Goal: Find specific page/section: Find specific page/section

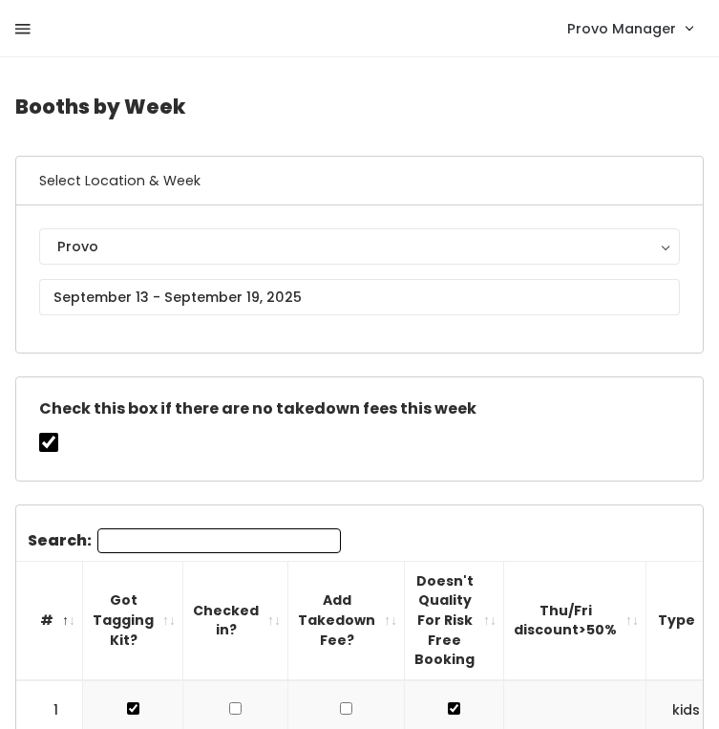
click at [23, 28] on icon at bounding box center [22, 29] width 15 height 17
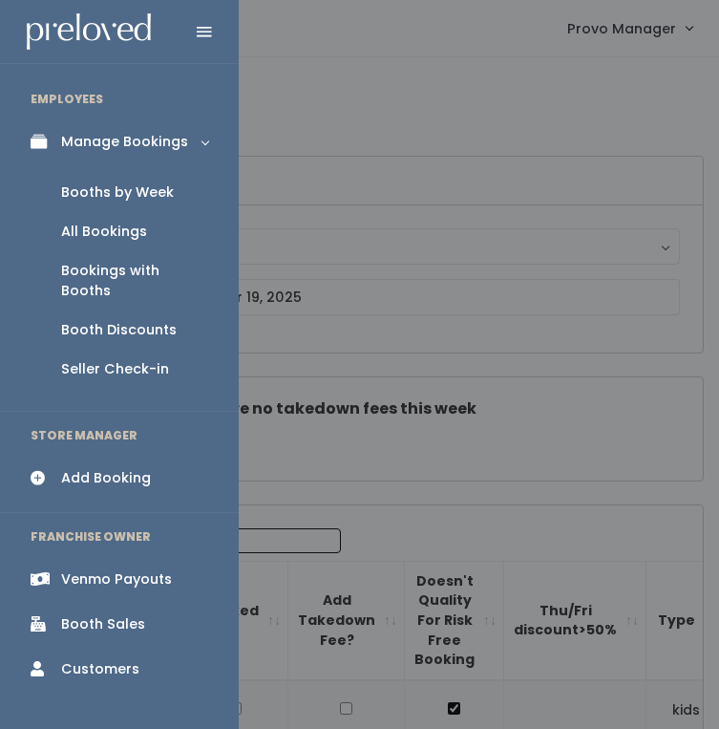
click at [135, 320] on div "Booth Discounts" at bounding box center [119, 330] width 116 height 20
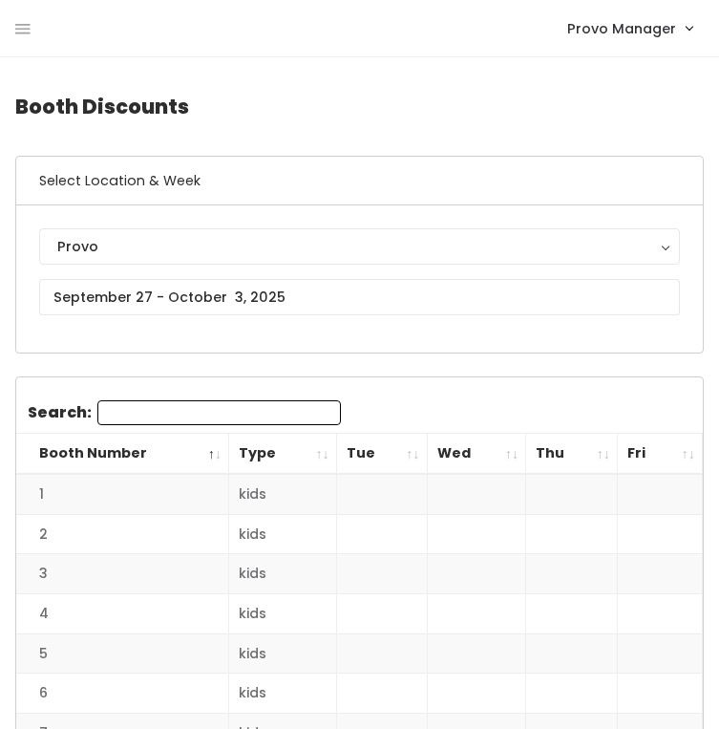
click at [159, 239] on div "Provo" at bounding box center [359, 246] width 605 height 21
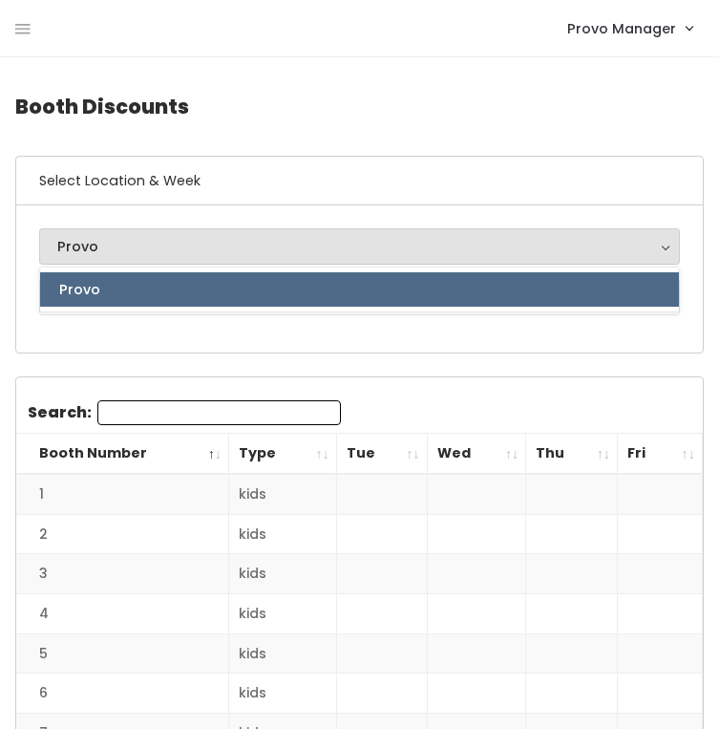
click at [179, 434] on th "Booth Number" at bounding box center [122, 454] width 213 height 41
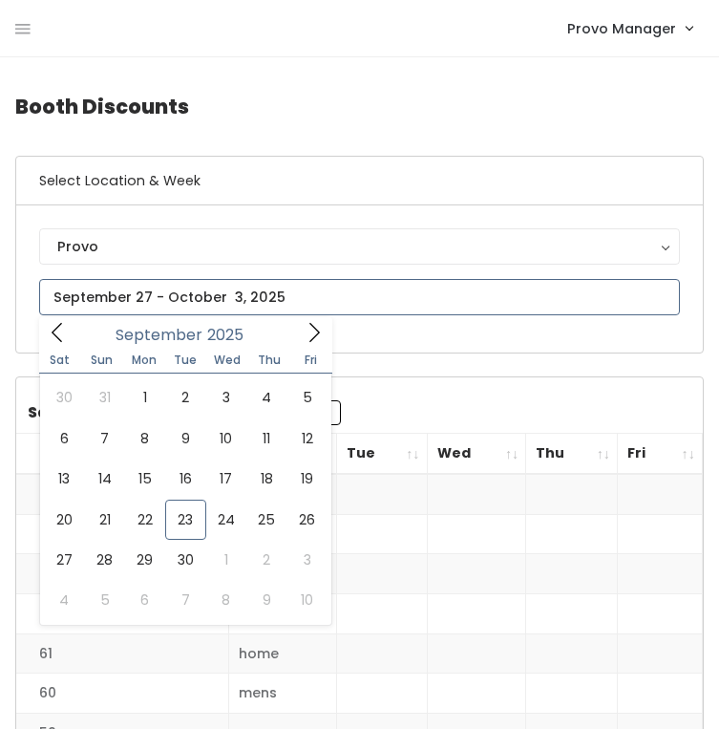
click at [186, 284] on input "text" at bounding box center [359, 297] width 641 height 36
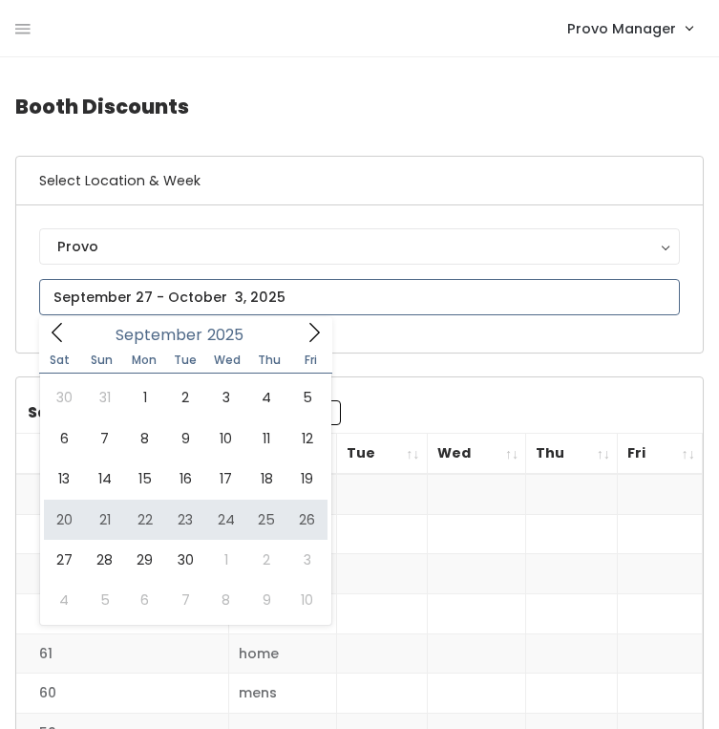
type input "September 20 to September 26"
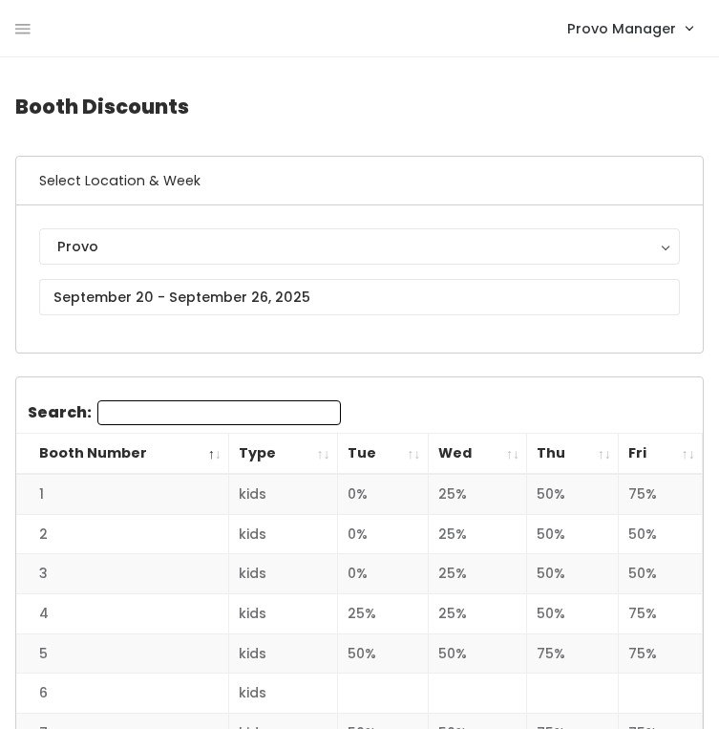
click at [409, 457] on th "Tue" at bounding box center [382, 454] width 91 height 41
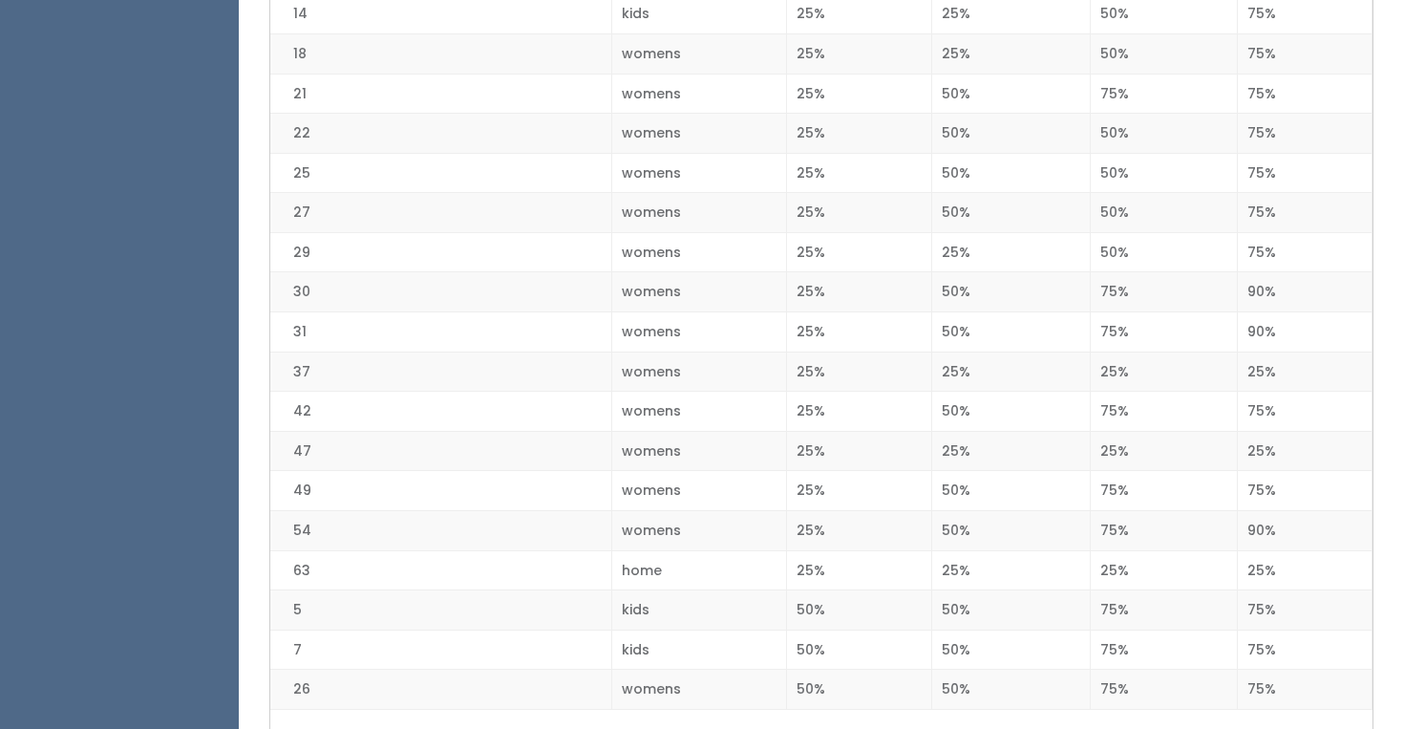
scroll to position [2352, 0]
